Goal: Navigation & Orientation: Find specific page/section

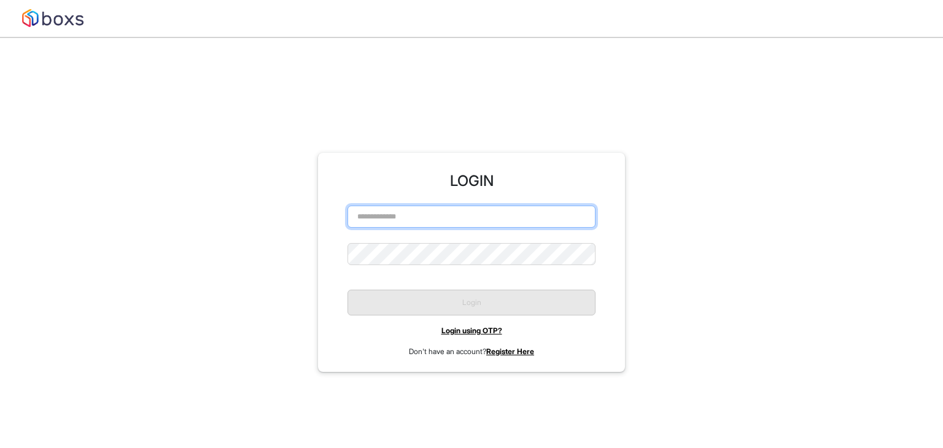
type input "**********"
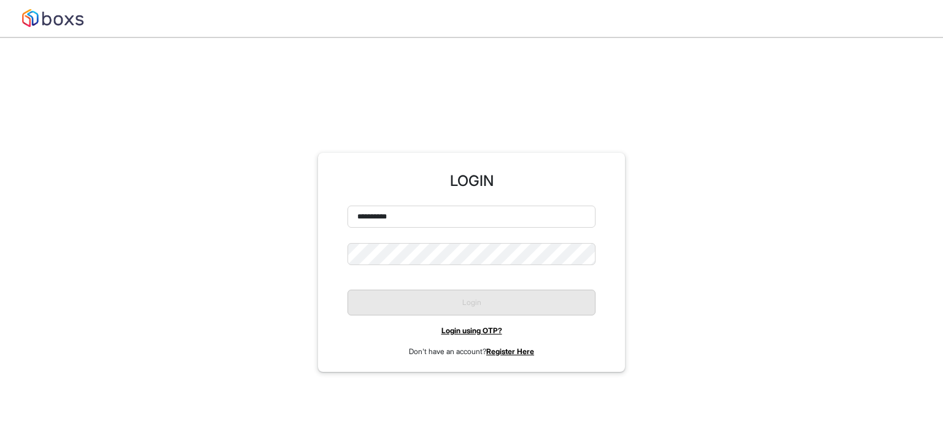
click at [457, 313] on div "Login" at bounding box center [472, 298] width 248 height 36
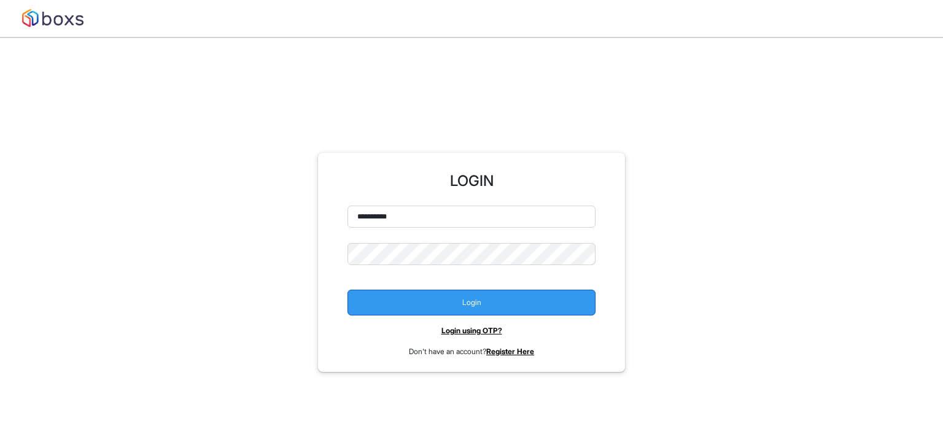
click at [457, 309] on button "Login" at bounding box center [472, 303] width 248 height 26
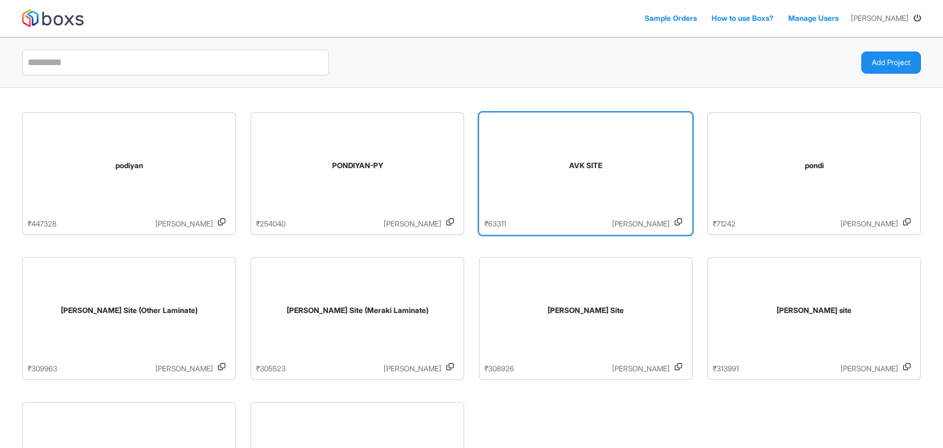
click at [503, 173] on div "AVK SITE" at bounding box center [585, 168] width 203 height 101
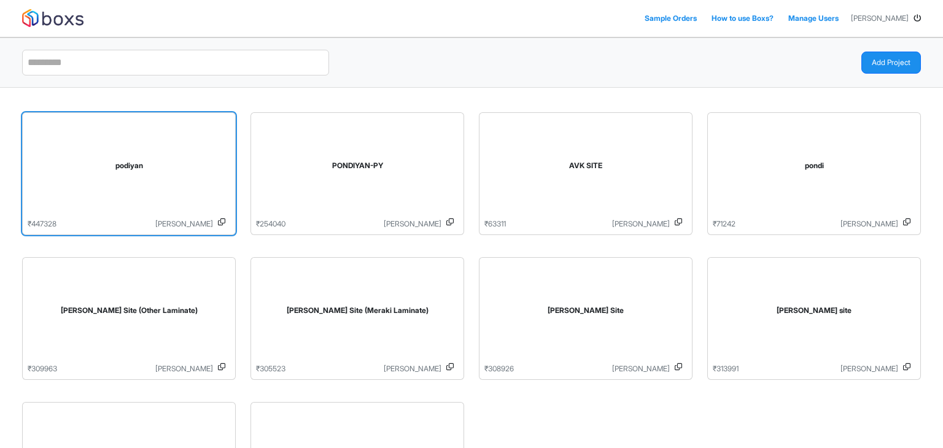
click at [192, 188] on div "podiyan" at bounding box center [129, 168] width 203 height 101
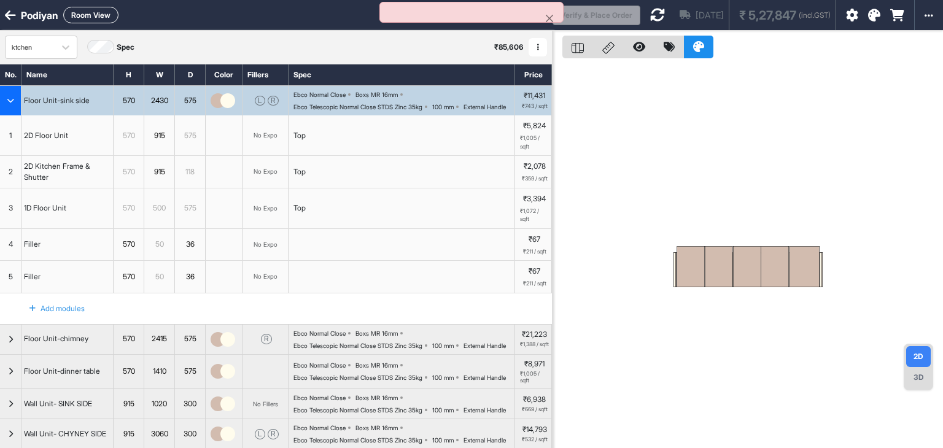
click at [4, 14] on div "podiyan Room View" at bounding box center [276, 15] width 553 height 17
click at [10, 16] on icon at bounding box center [10, 15] width 11 height 12
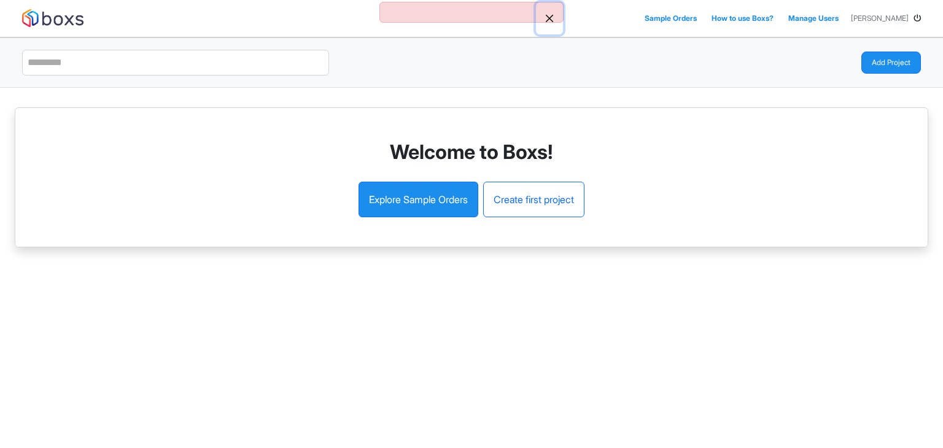
click at [552, 22] on button "Close" at bounding box center [549, 18] width 27 height 32
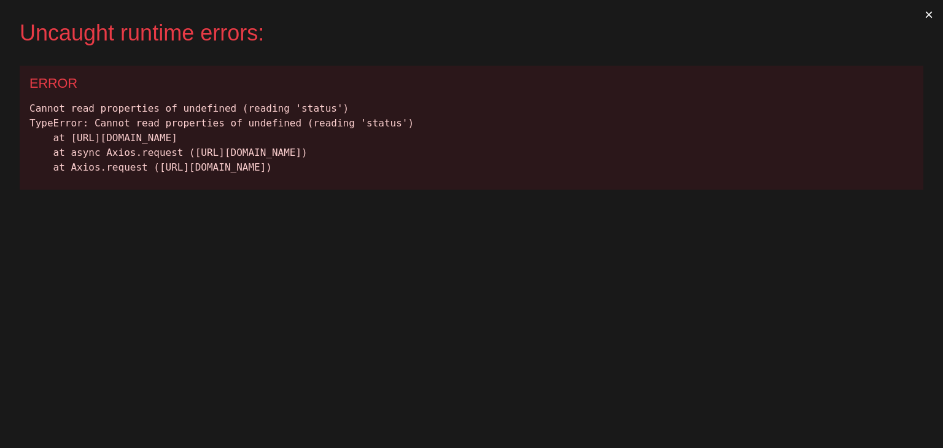
click at [928, 12] on button "×" at bounding box center [929, 14] width 28 height 29
